Goal: Task Accomplishment & Management: Manage account settings

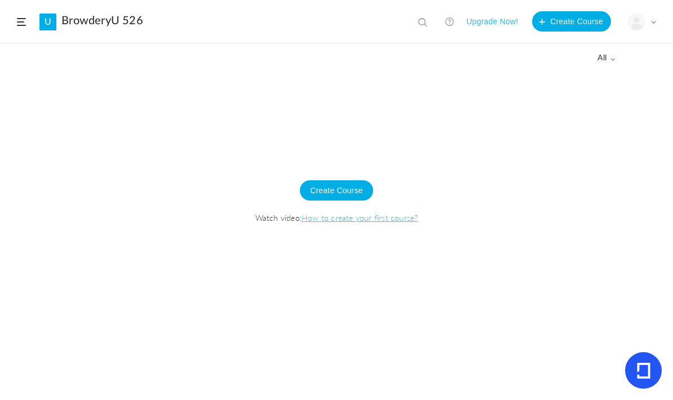
click at [23, 23] on span at bounding box center [21, 22] width 9 height 8
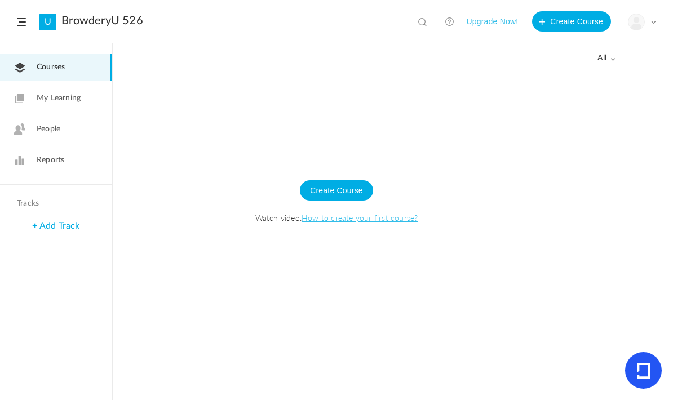
click at [79, 103] on span "My Learning" at bounding box center [59, 98] width 44 height 12
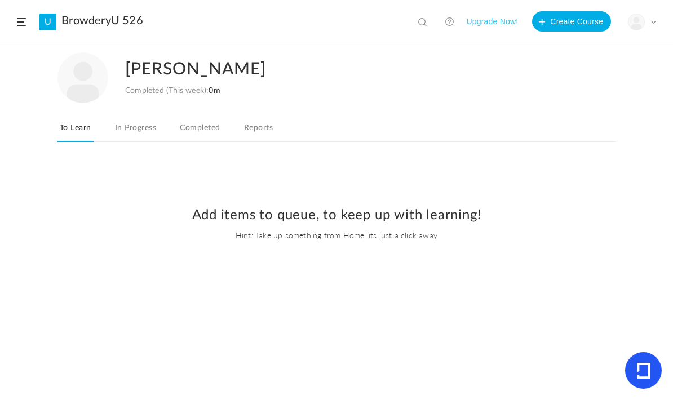
click at [193, 129] on link "Completed" at bounding box center [200, 131] width 45 height 21
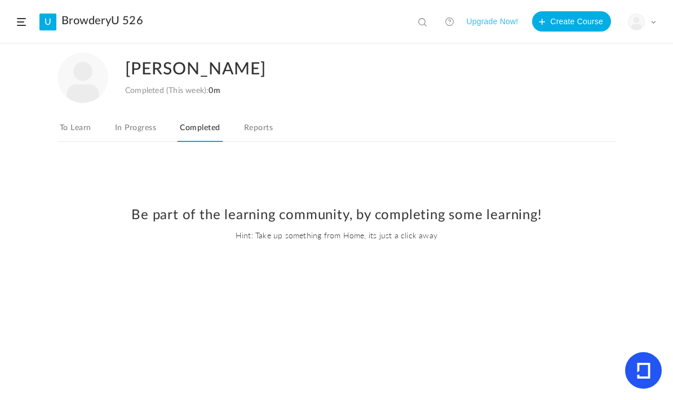
click at [29, 21] on header "U BrowderyU 526 View all No results Upgrade Now! Create Course My Profile Unive…" at bounding box center [336, 21] width 673 height 43
click at [19, 25] on span at bounding box center [21, 22] width 9 height 8
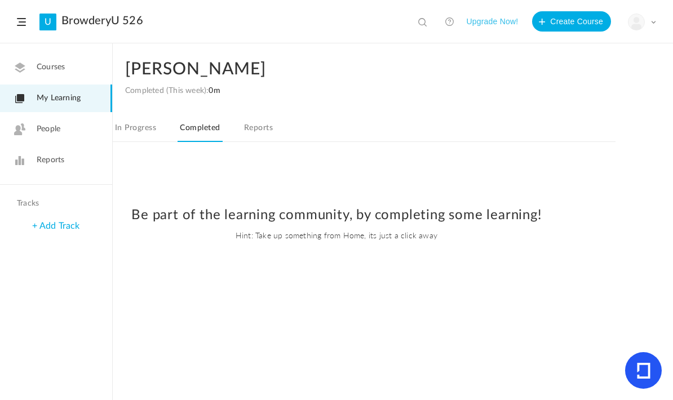
click at [56, 72] on span "Courses" at bounding box center [51, 67] width 28 height 12
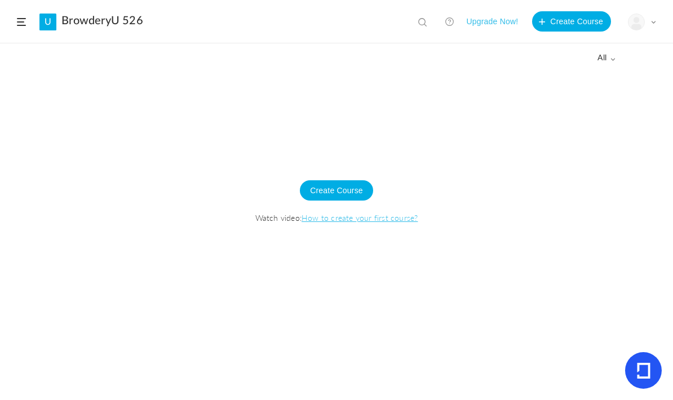
click at [15, 9] on header "U BrowderyU 526 View all No results Upgrade Now! Create Course My Profile Unive…" at bounding box center [336, 21] width 673 height 43
click at [21, 25] on span at bounding box center [21, 22] width 9 height 8
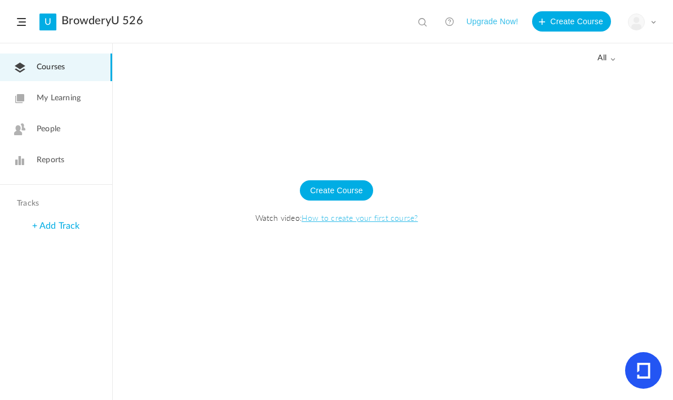
click at [661, 17] on header "U BrowderyU 526 View all No results Upgrade Now! Create Course My Profile Unive…" at bounding box center [336, 21] width 673 height 43
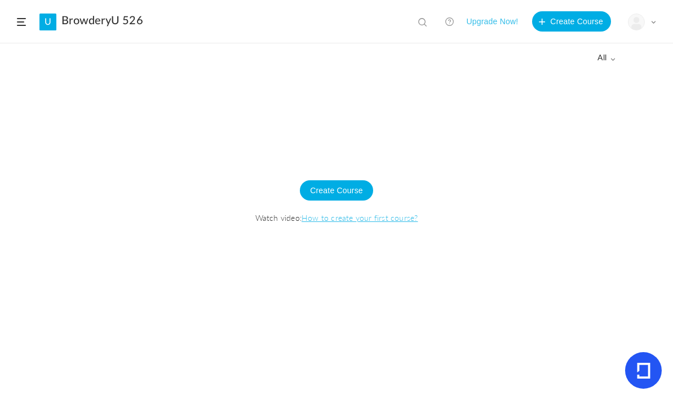
click at [655, 16] on div "My Profile University Settings Current Plan Logout" at bounding box center [642, 22] width 28 height 17
click at [580, 113] on link "Logout" at bounding box center [603, 112] width 106 height 21
click at [23, 19] on span at bounding box center [21, 22] width 9 height 8
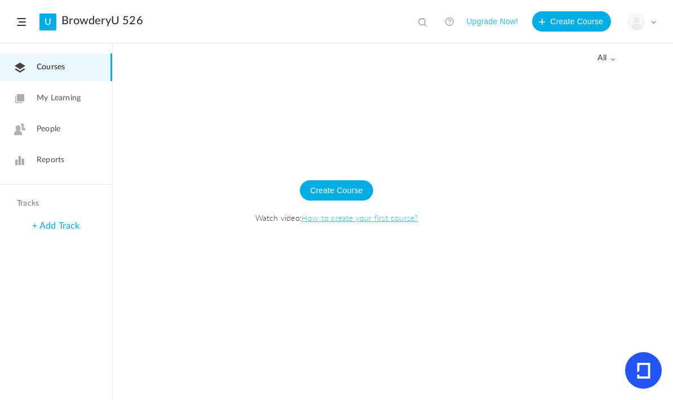
click at [654, 20] on span at bounding box center [654, 22] width 6 height 6
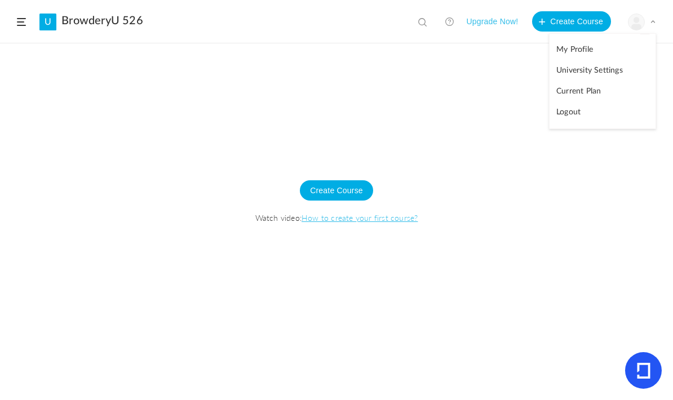
click at [585, 47] on link "My Profile" at bounding box center [603, 49] width 106 height 21
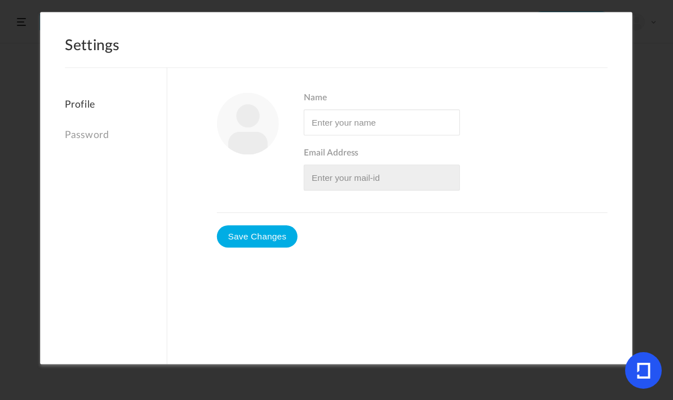
type input "[PERSON_NAME]"
type input "[EMAIL_ADDRESS][DOMAIN_NAME]"
click at [598, 38] on span at bounding box center [599, 40] width 12 height 12
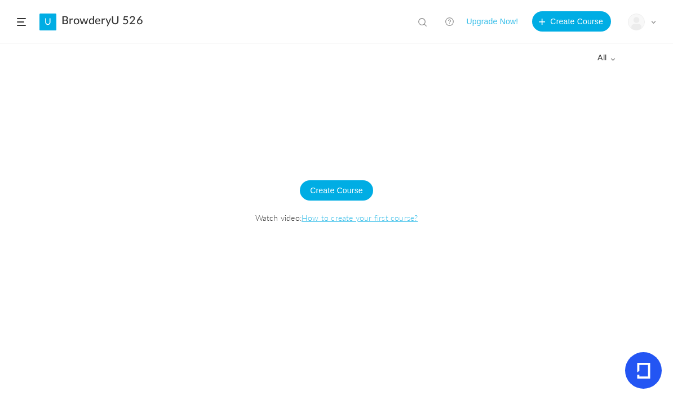
click at [19, 23] on span at bounding box center [21, 22] width 9 height 8
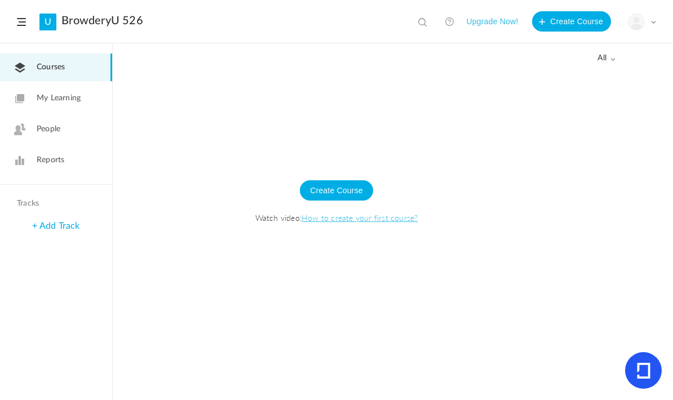
click at [59, 91] on link "My Learning" at bounding box center [56, 99] width 112 height 28
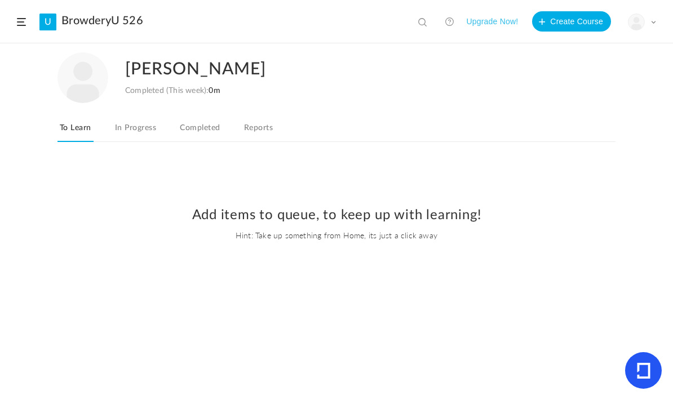
click at [132, 131] on link "In Progress" at bounding box center [136, 131] width 46 height 21
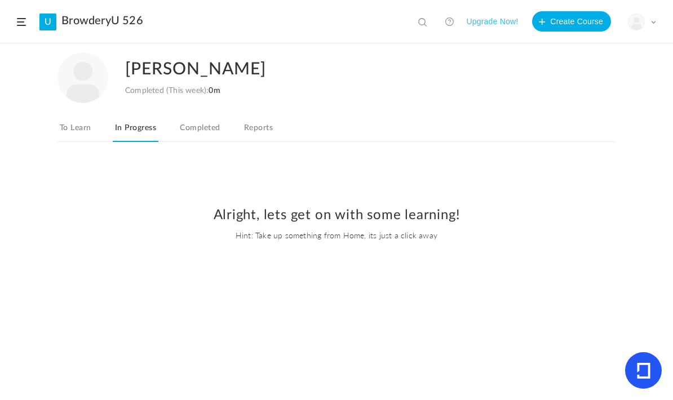
click at [257, 129] on link "Reports" at bounding box center [258, 131] width 33 height 21
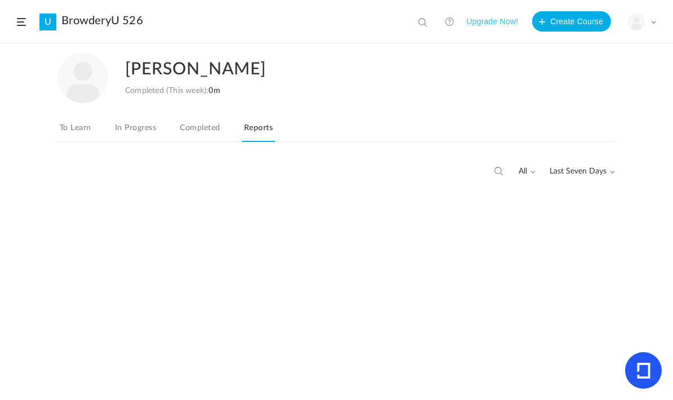
click at [208, 126] on link "Completed" at bounding box center [200, 131] width 45 height 21
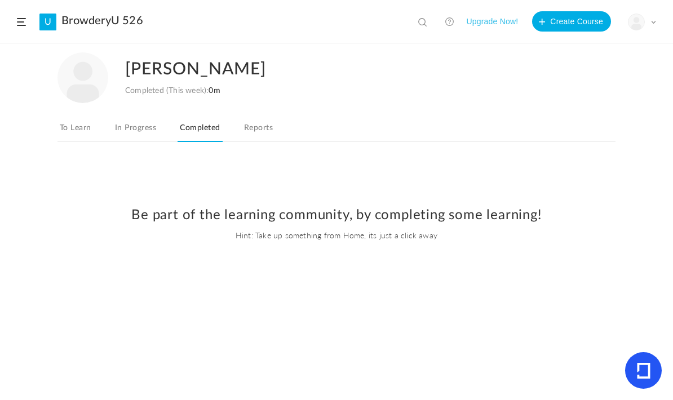
click at [270, 135] on link "Reports" at bounding box center [258, 131] width 33 height 21
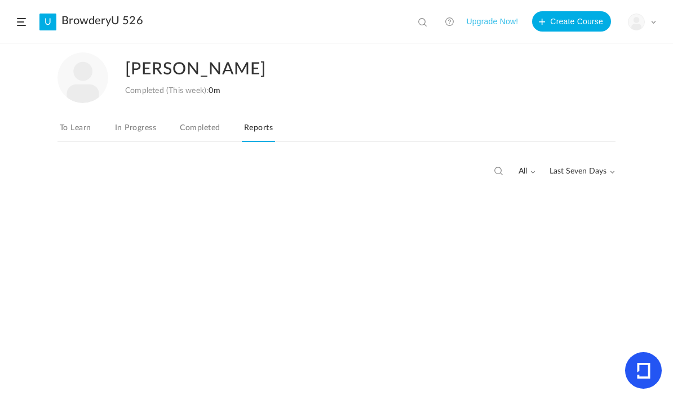
click at [601, 170] on span "Last Seven Days" at bounding box center [582, 172] width 65 height 10
click at [554, 196] on link "All Time" at bounding box center [562, 196] width 106 height 21
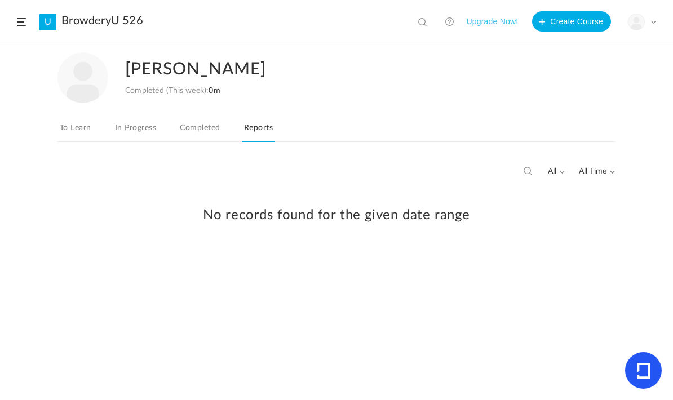
click at [80, 128] on link "To Learn" at bounding box center [76, 131] width 36 height 21
